Goal: Task Accomplishment & Management: Complete application form

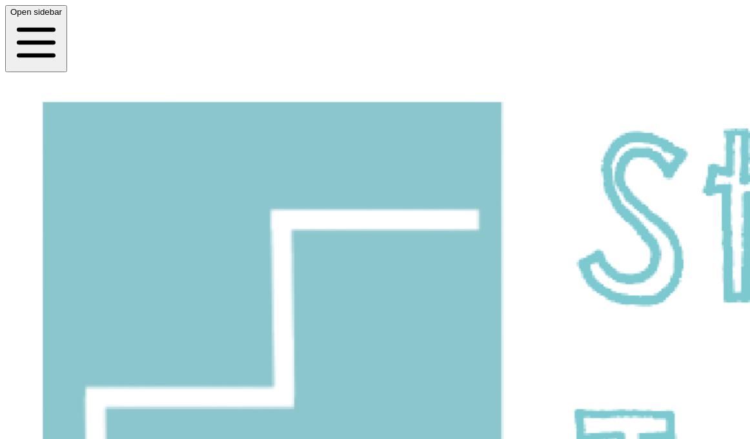
scroll to position [48, 0]
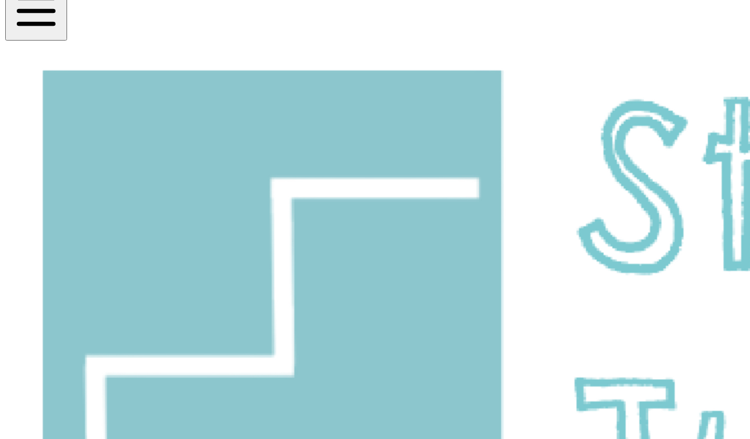
scroll to position [48, 0]
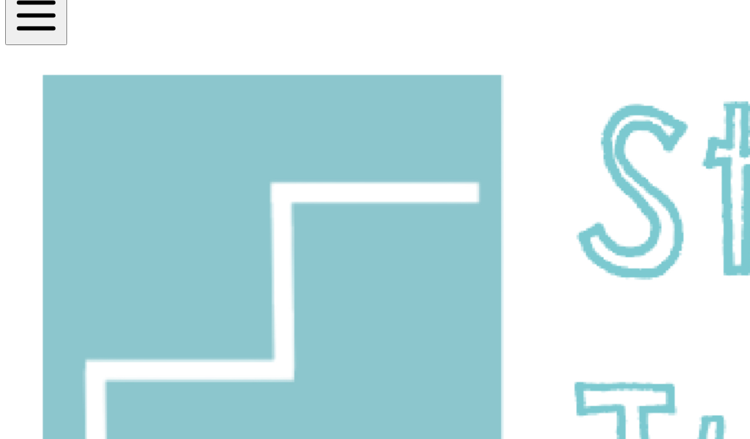
scroll to position [25, 0]
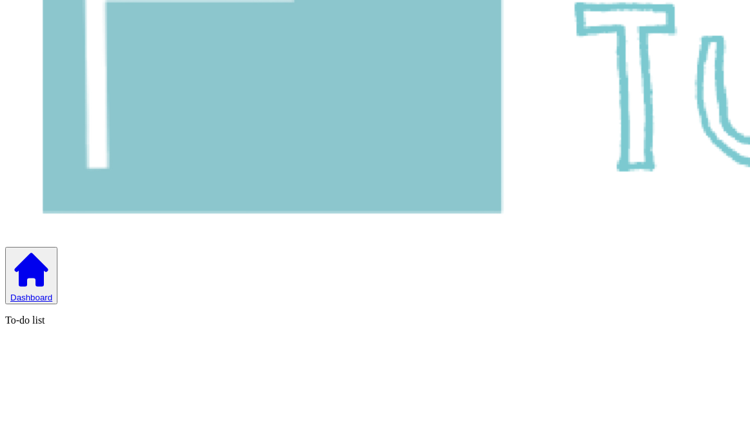
scroll to position [469, 0]
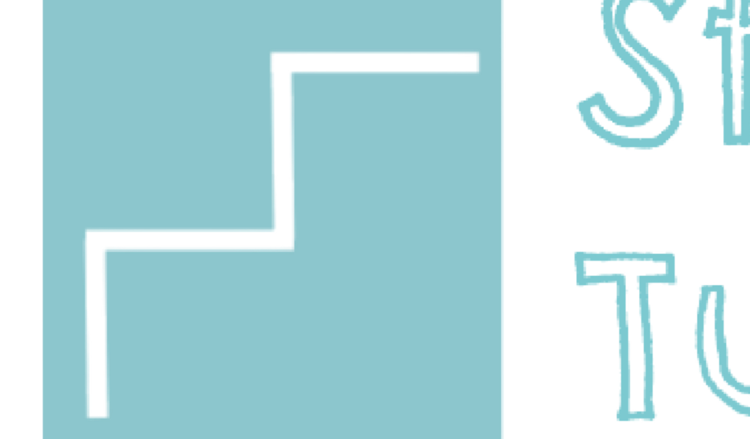
scroll to position [270, 0]
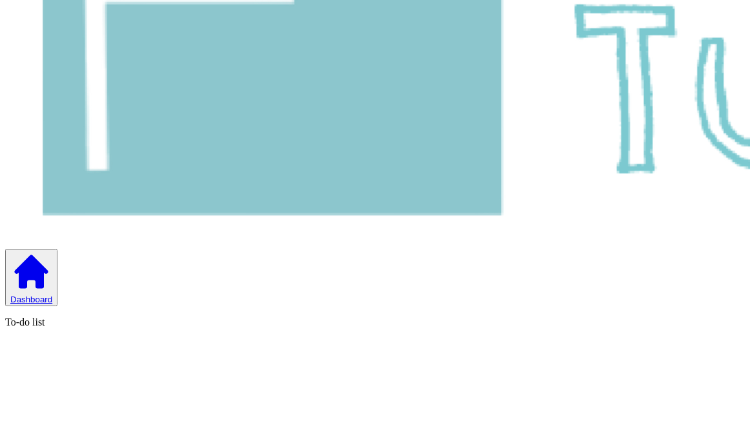
scroll to position [469, 0]
